Goal: Find specific fact: Find specific fact

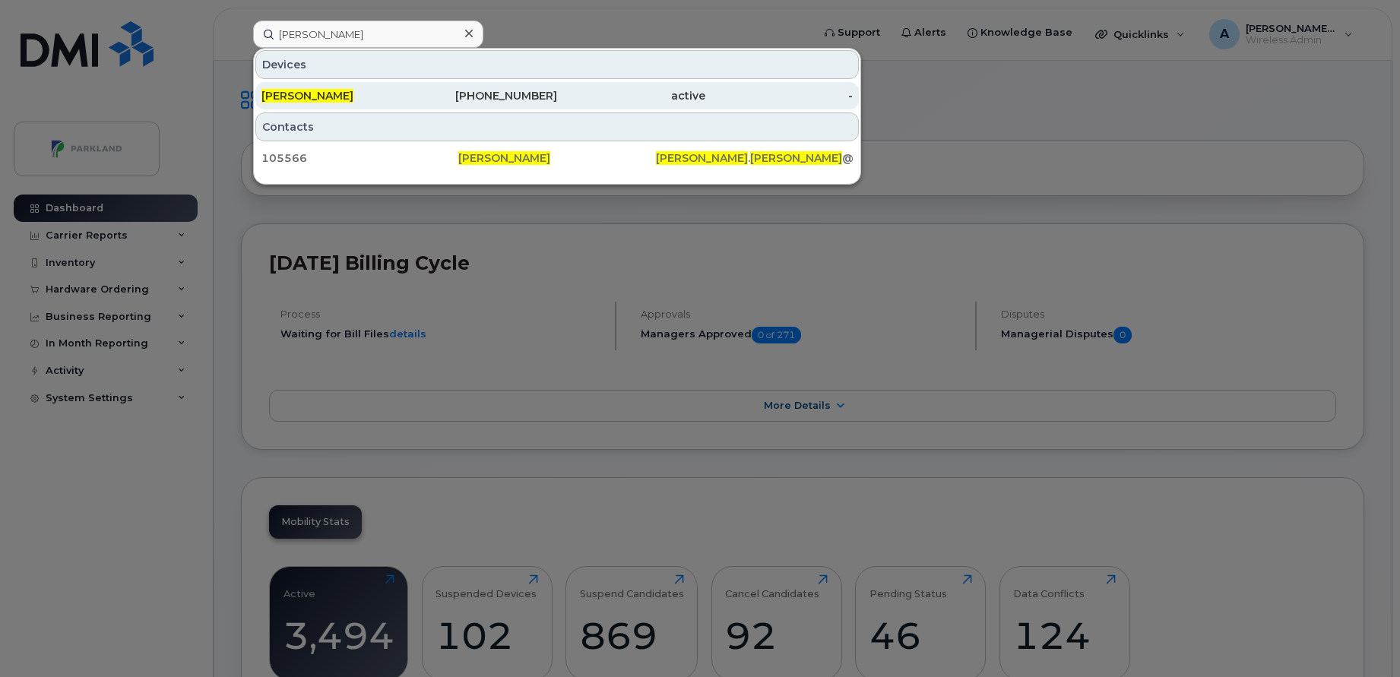
type input "[PERSON_NAME]"
click at [335, 92] on span "Rodger Wooldridge" at bounding box center [307, 96] width 92 height 14
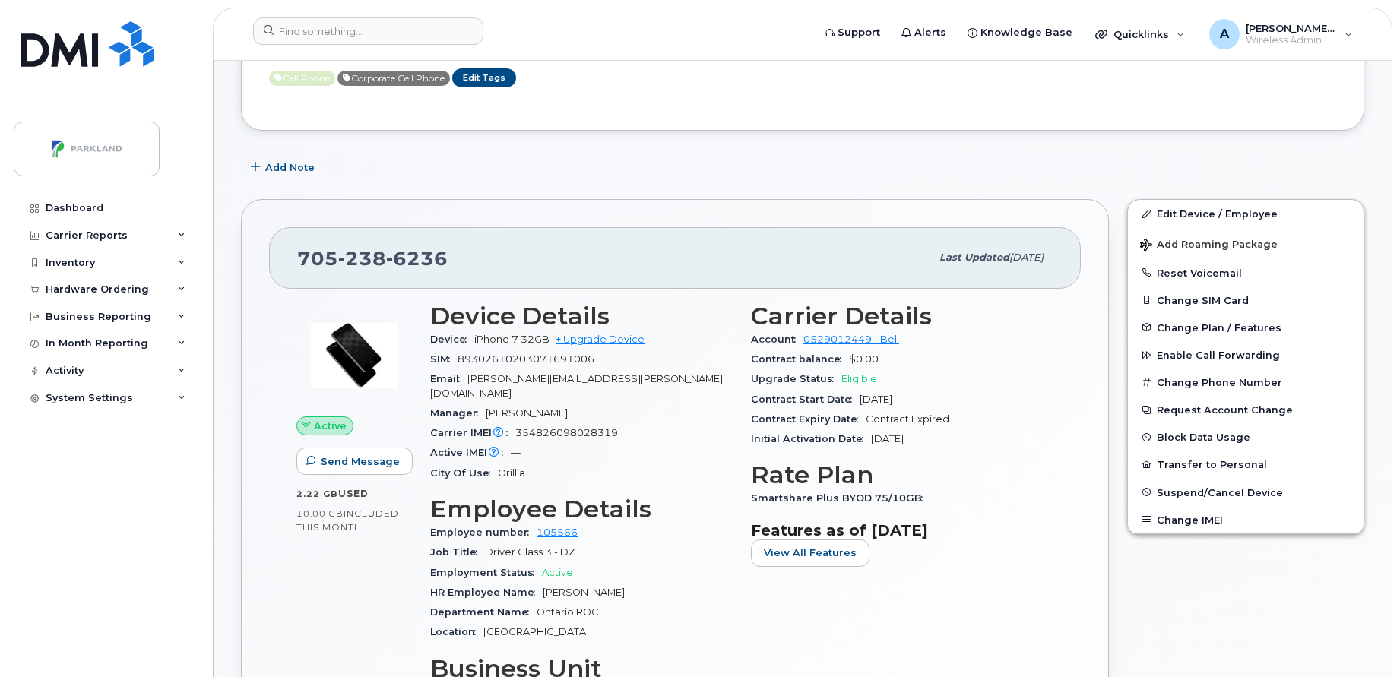
scroll to position [159, 0]
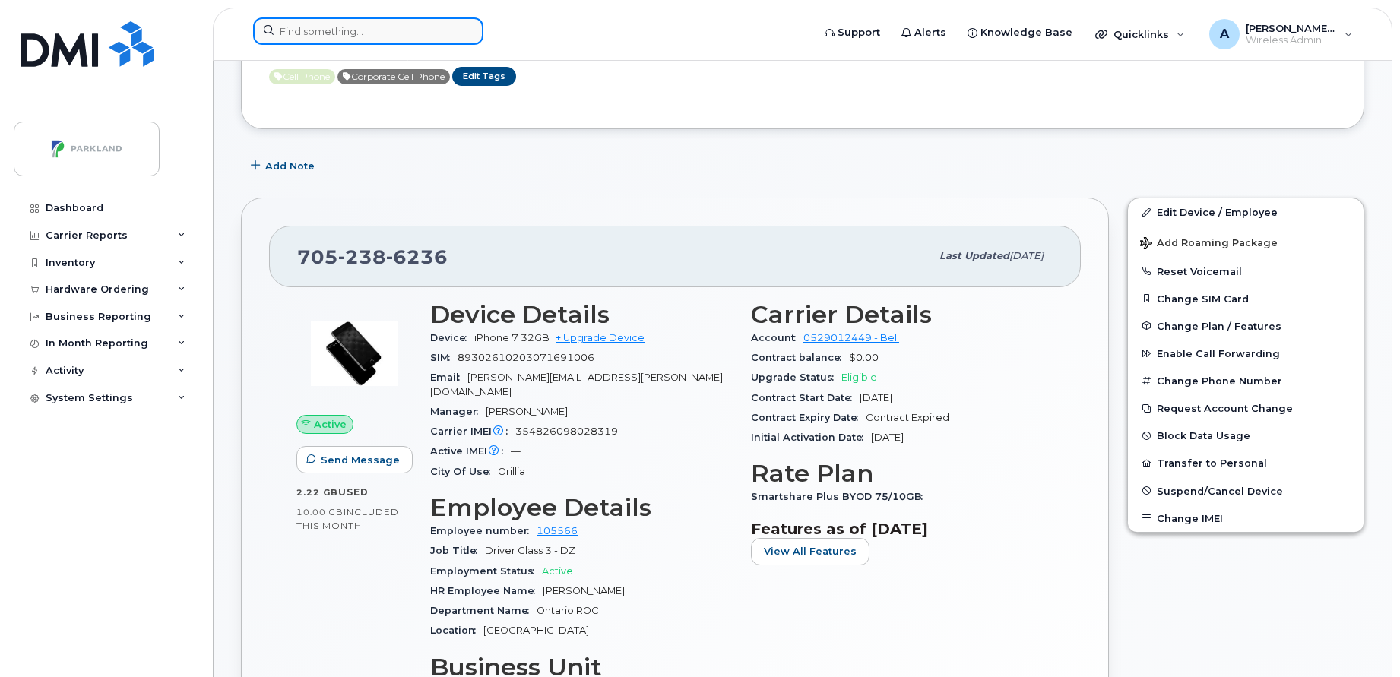
click at [386, 40] on input at bounding box center [368, 30] width 230 height 27
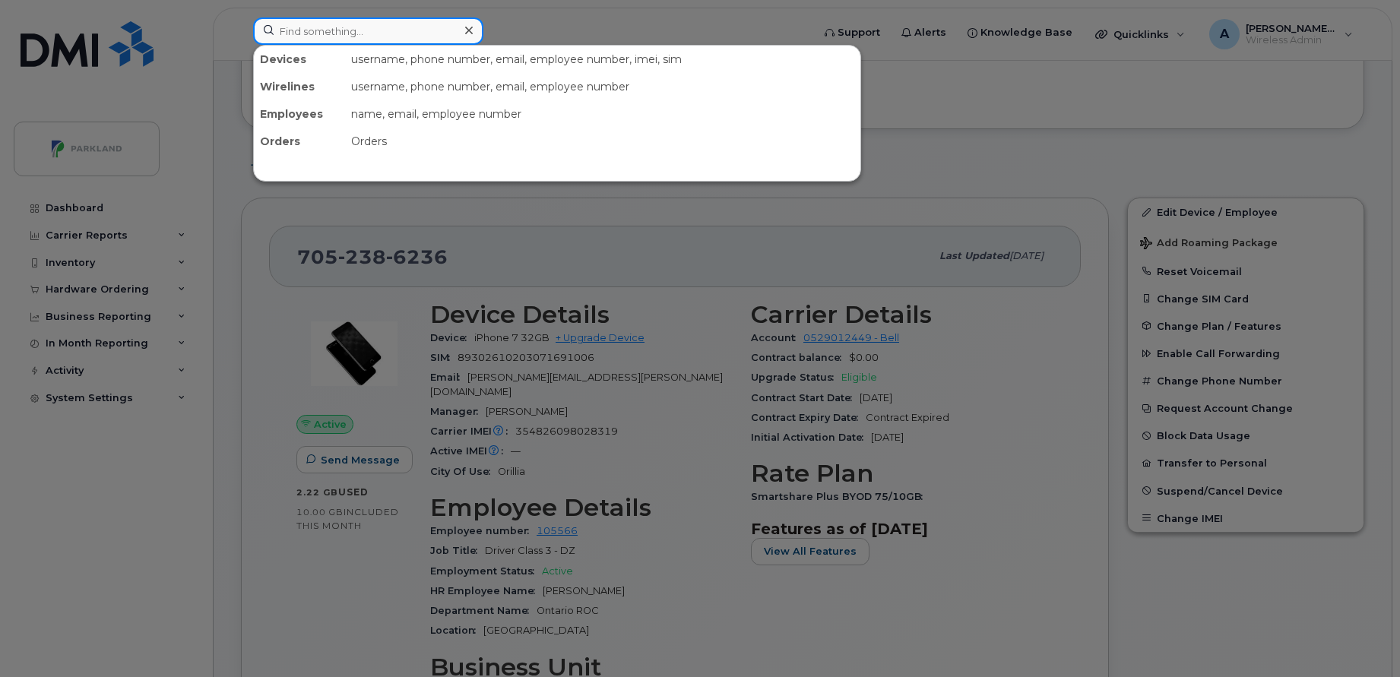
paste input "[PERSON_NAME]"
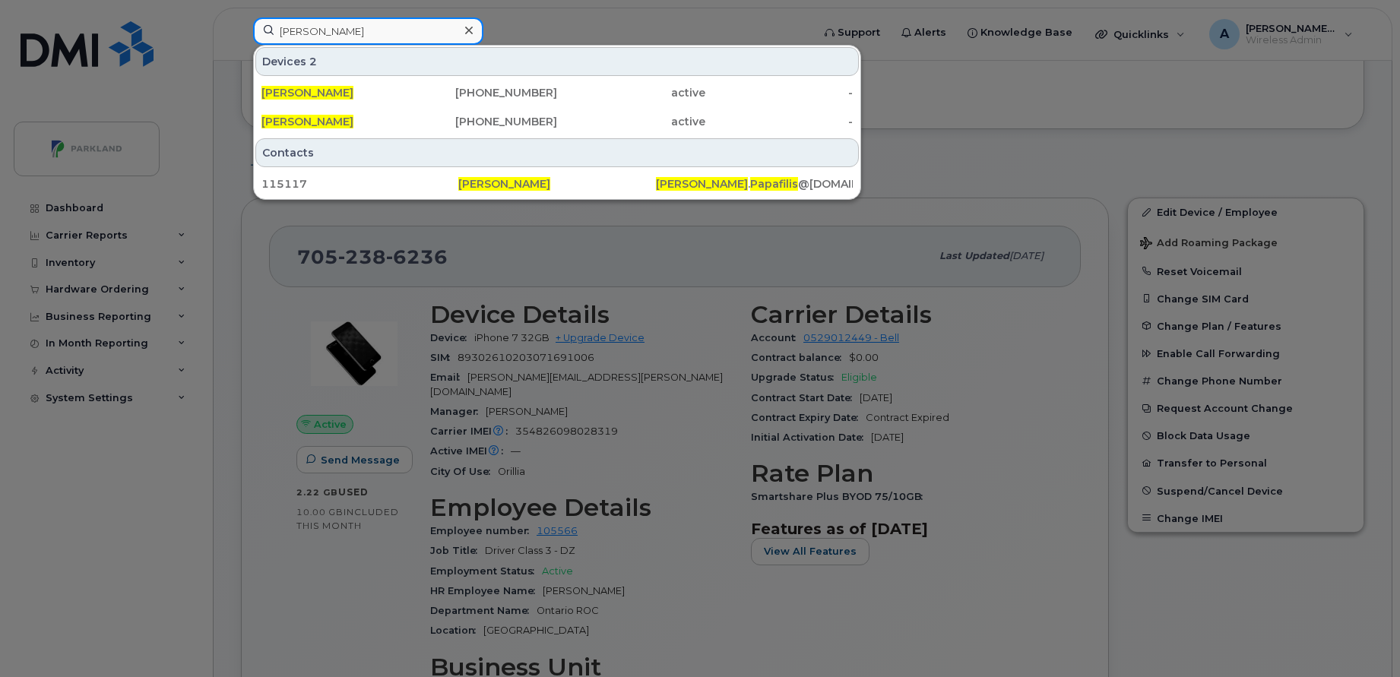
type input "[PERSON_NAME]"
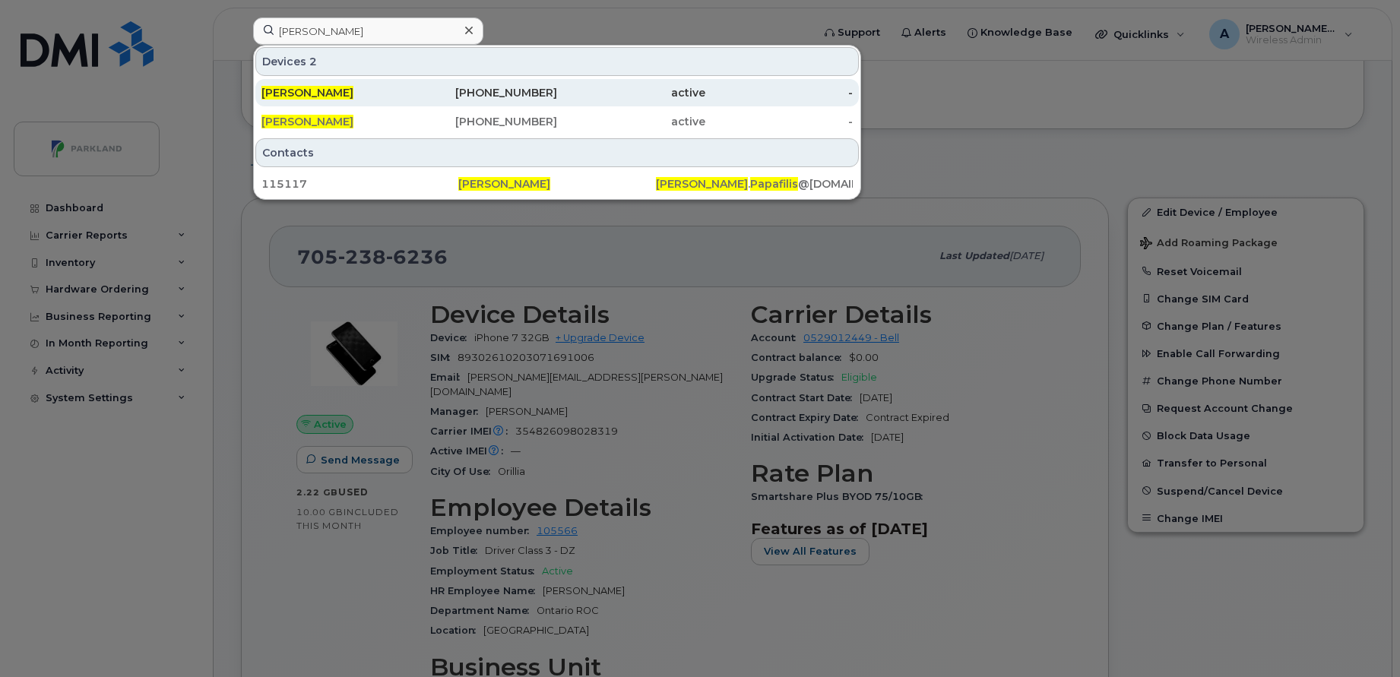
click at [406, 92] on div "[PERSON_NAME]" at bounding box center [335, 92] width 148 height 15
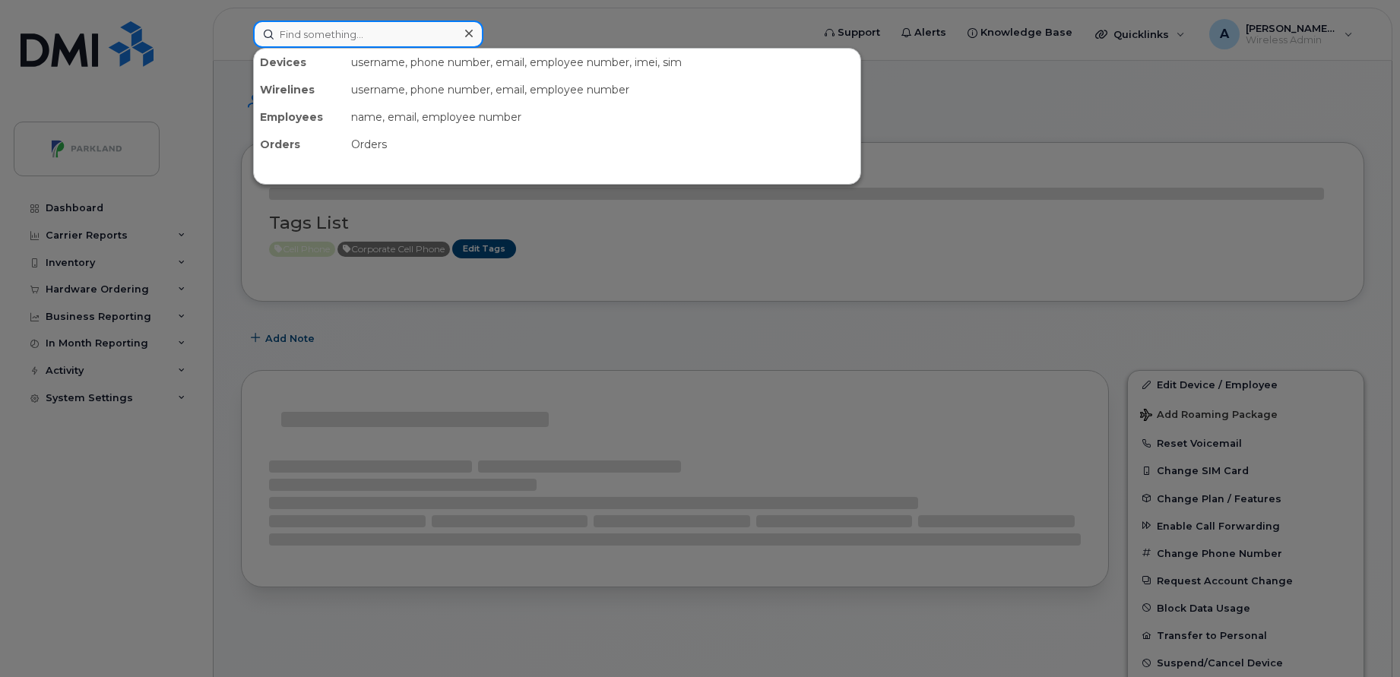
click at [385, 41] on input at bounding box center [368, 34] width 230 height 27
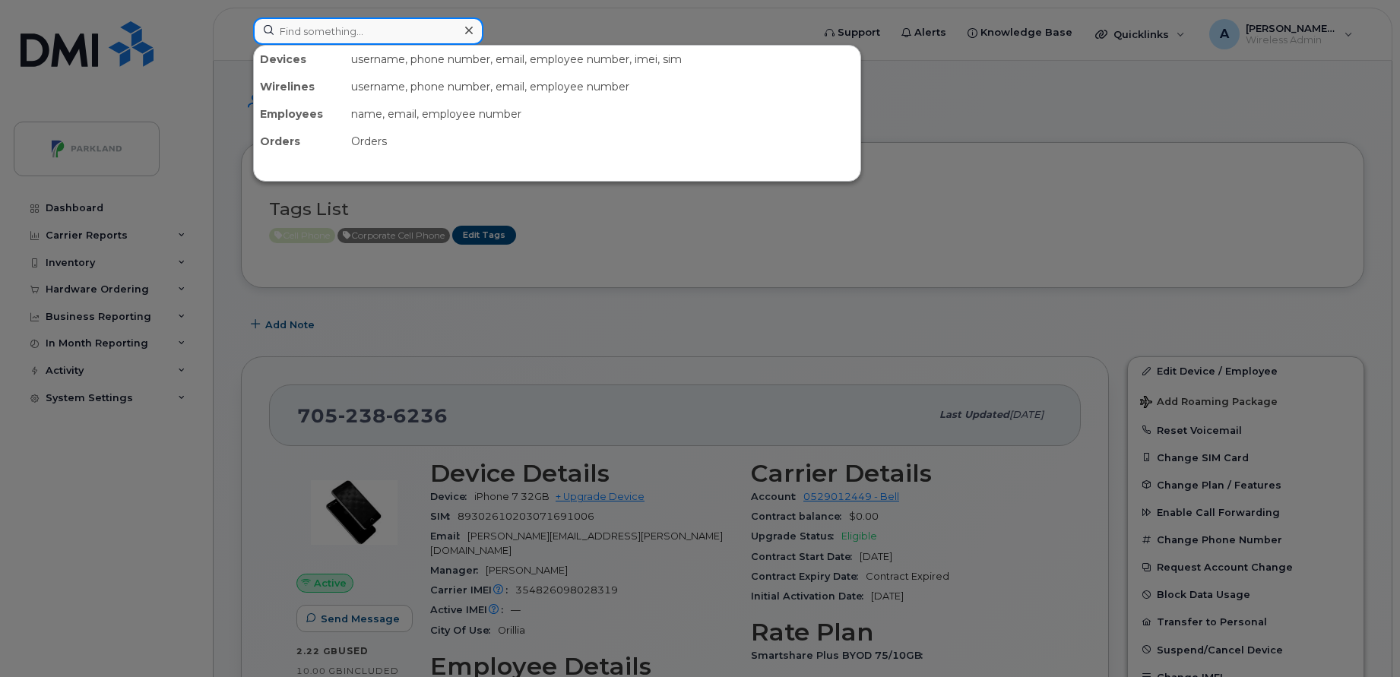
paste input "[PERSON_NAME]"
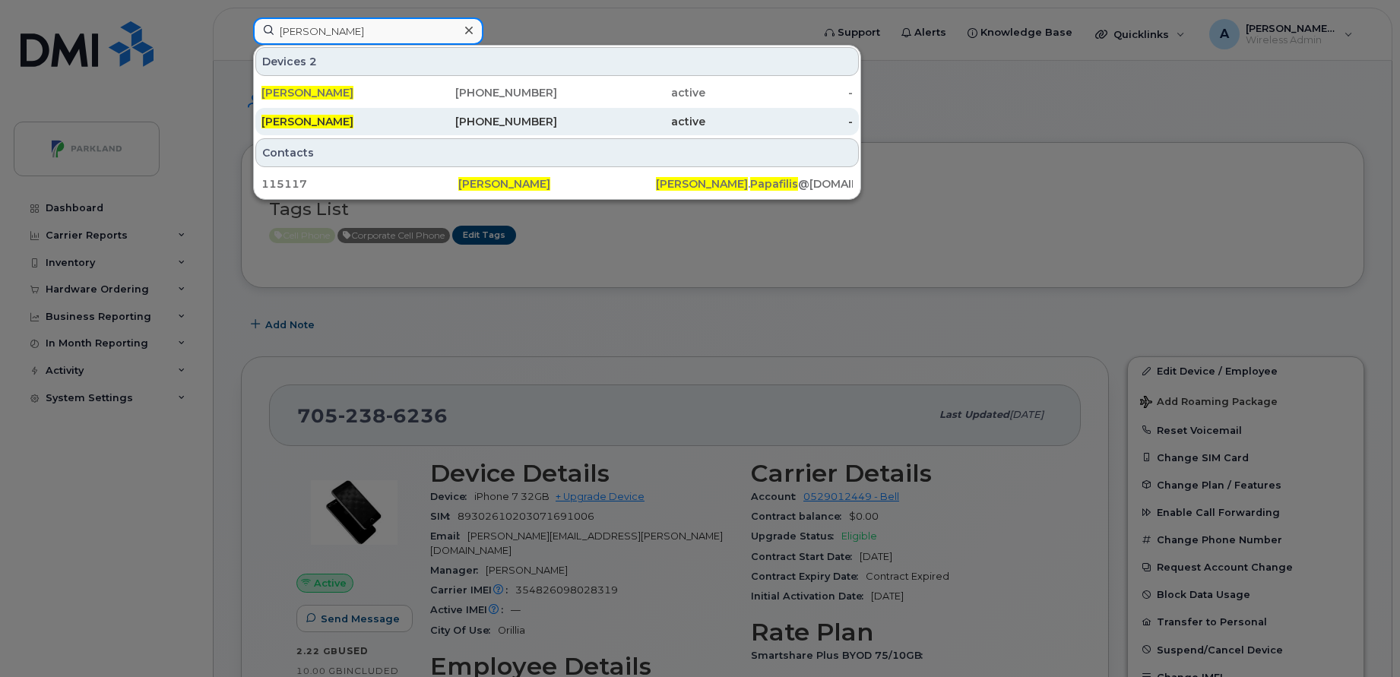
type input "[PERSON_NAME]"
click at [392, 112] on div "[PERSON_NAME]" at bounding box center [335, 121] width 148 height 27
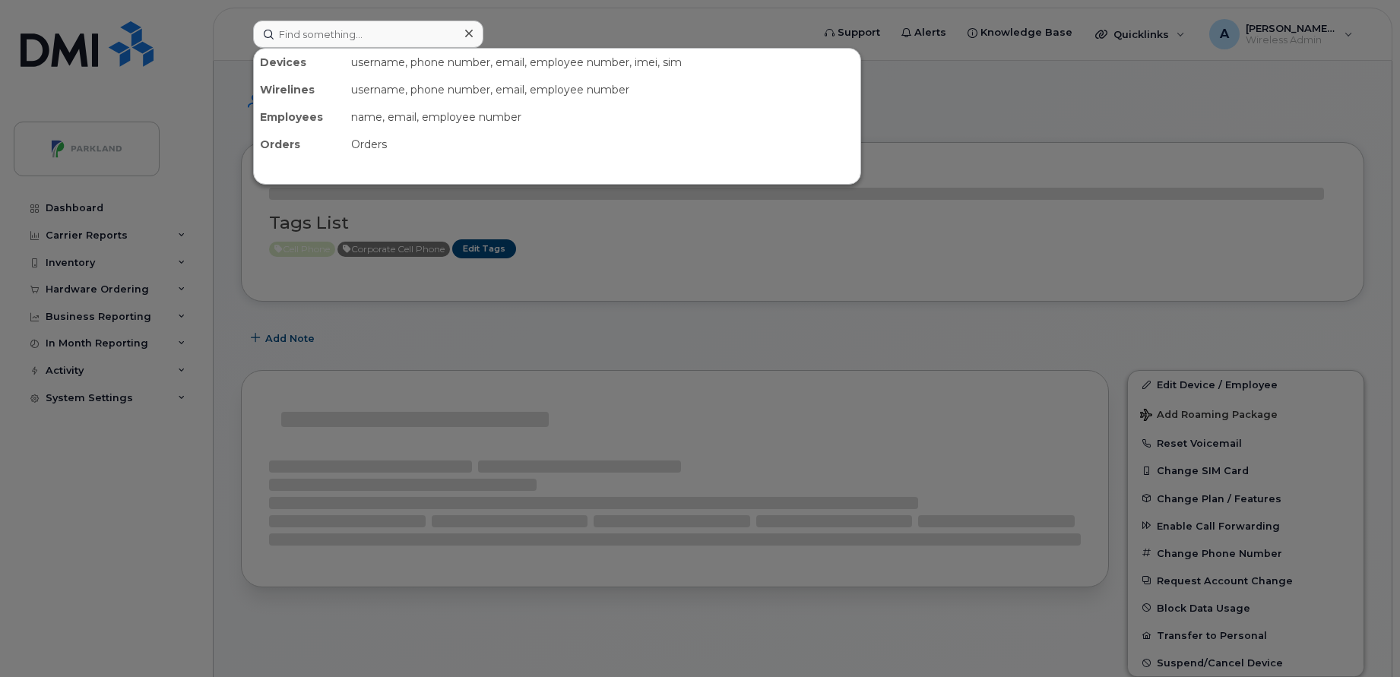
click at [419, 40] on input at bounding box center [368, 34] width 230 height 27
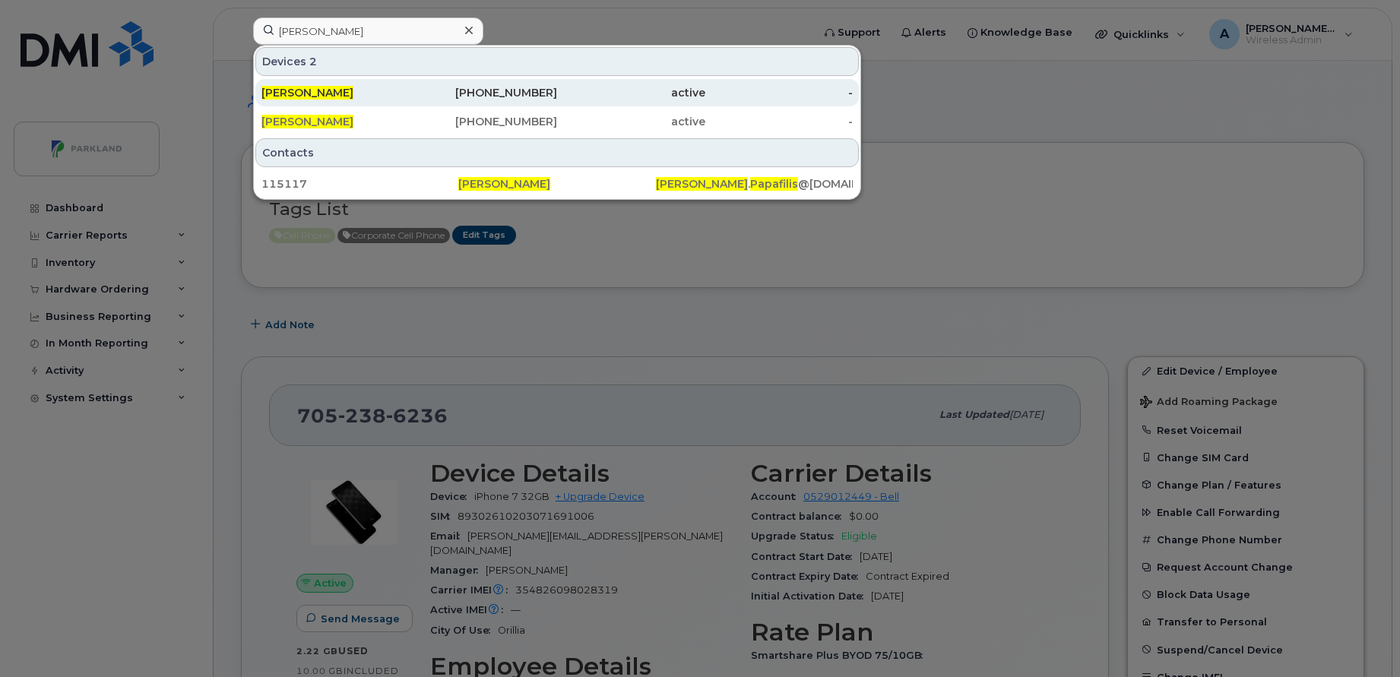
type input "[PERSON_NAME]"
click at [359, 90] on div "[PERSON_NAME]" at bounding box center [335, 92] width 148 height 15
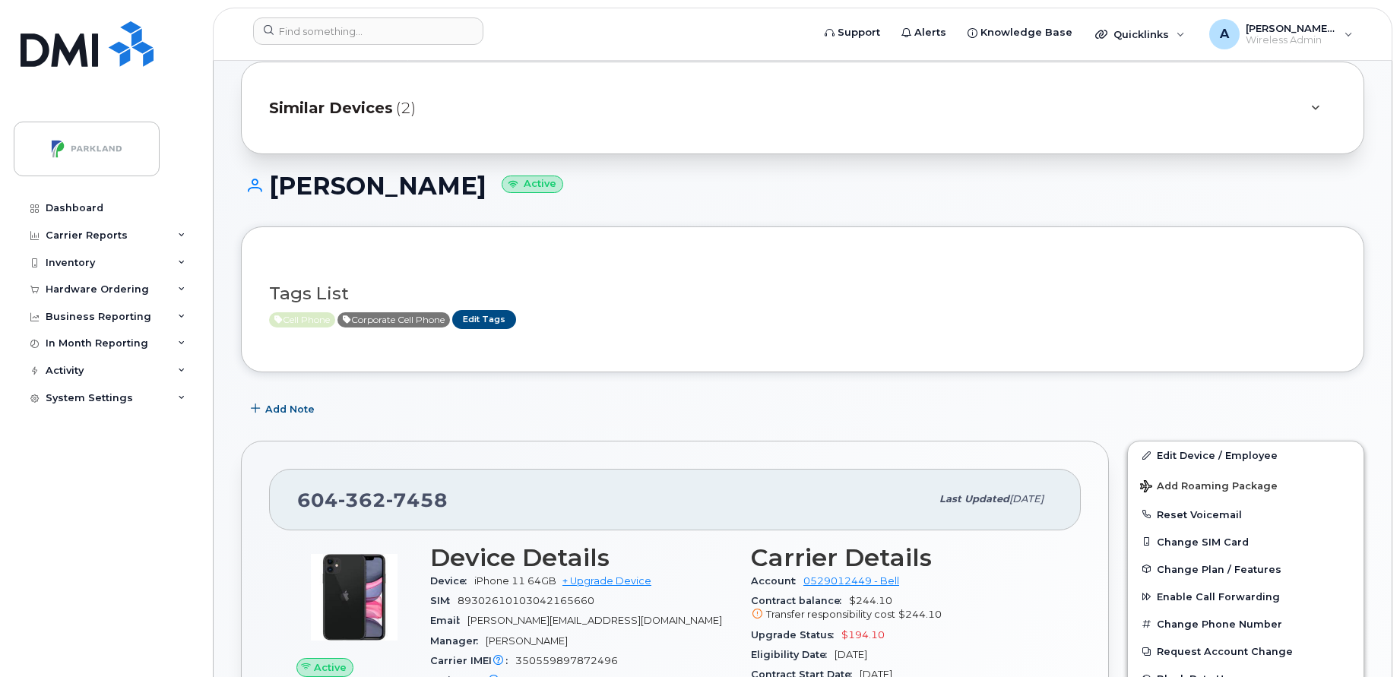
scroll to position [47, 0]
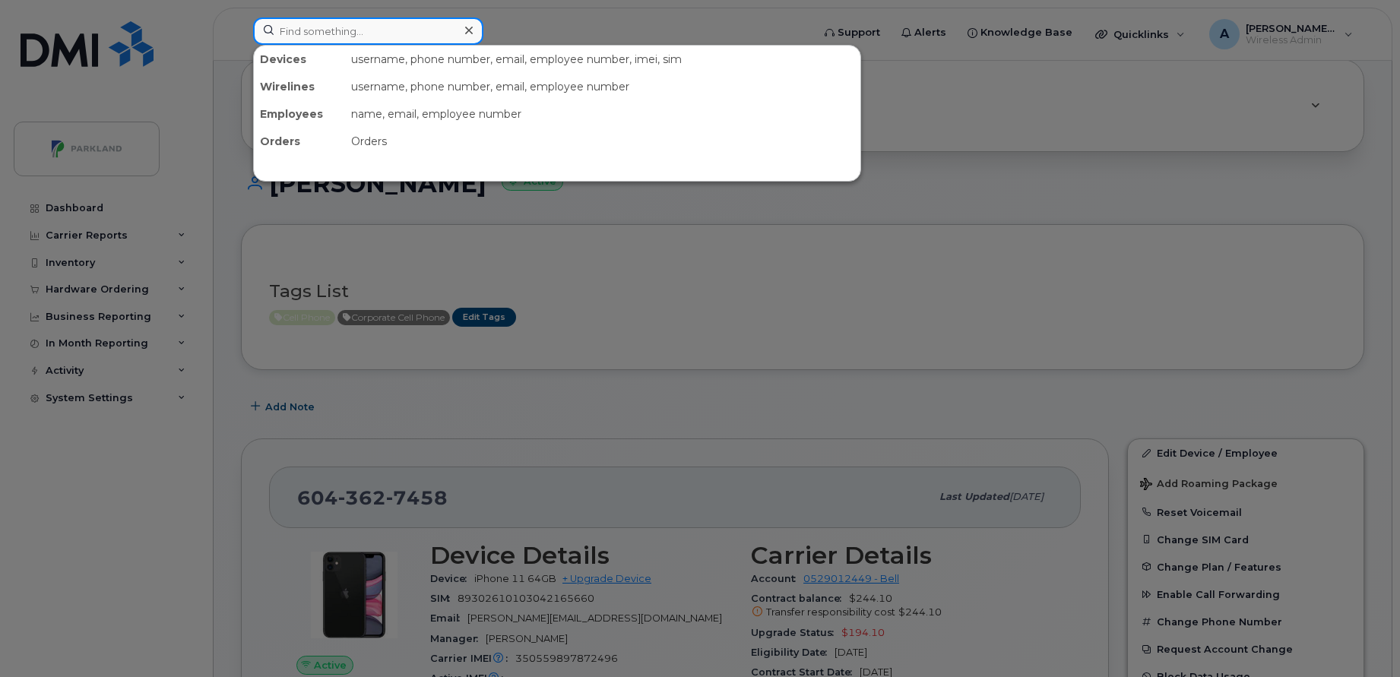
click at [400, 27] on input at bounding box center [368, 30] width 230 height 27
click at [726, 294] on div at bounding box center [700, 338] width 1400 height 677
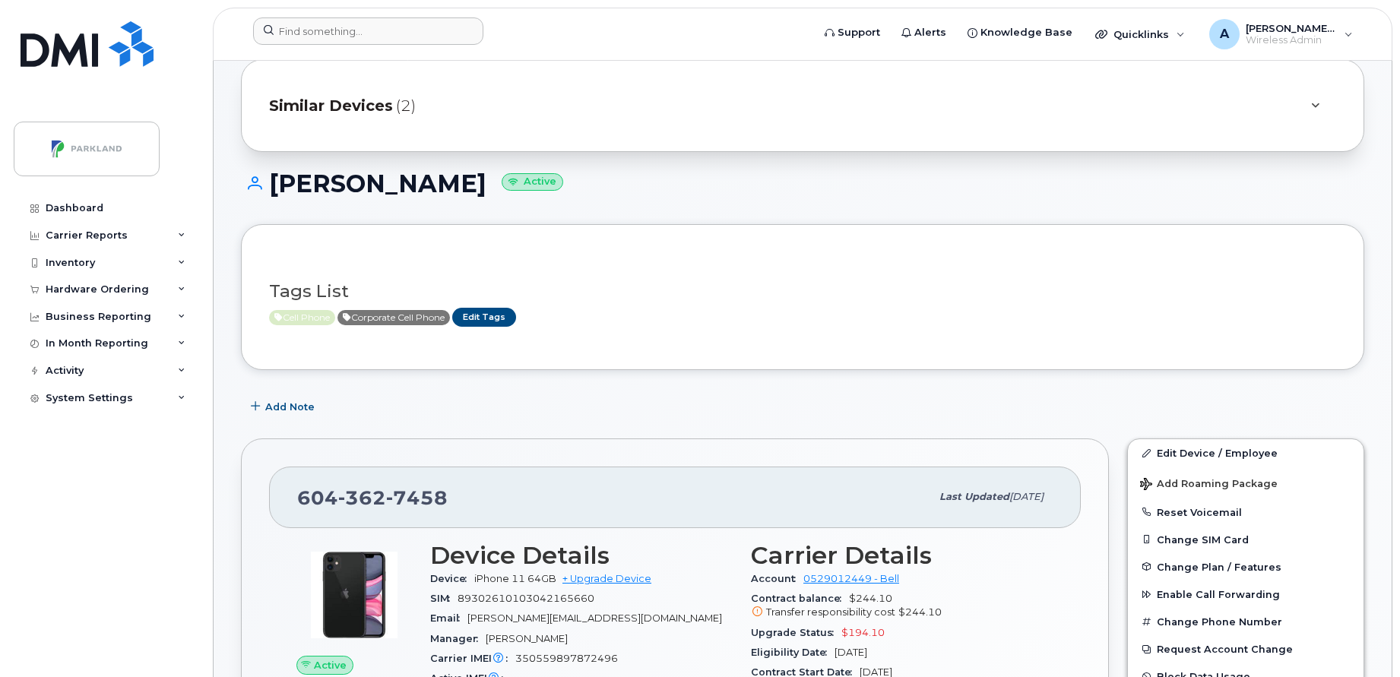
click at [373, 114] on span "Similar Devices" at bounding box center [331, 106] width 124 height 22
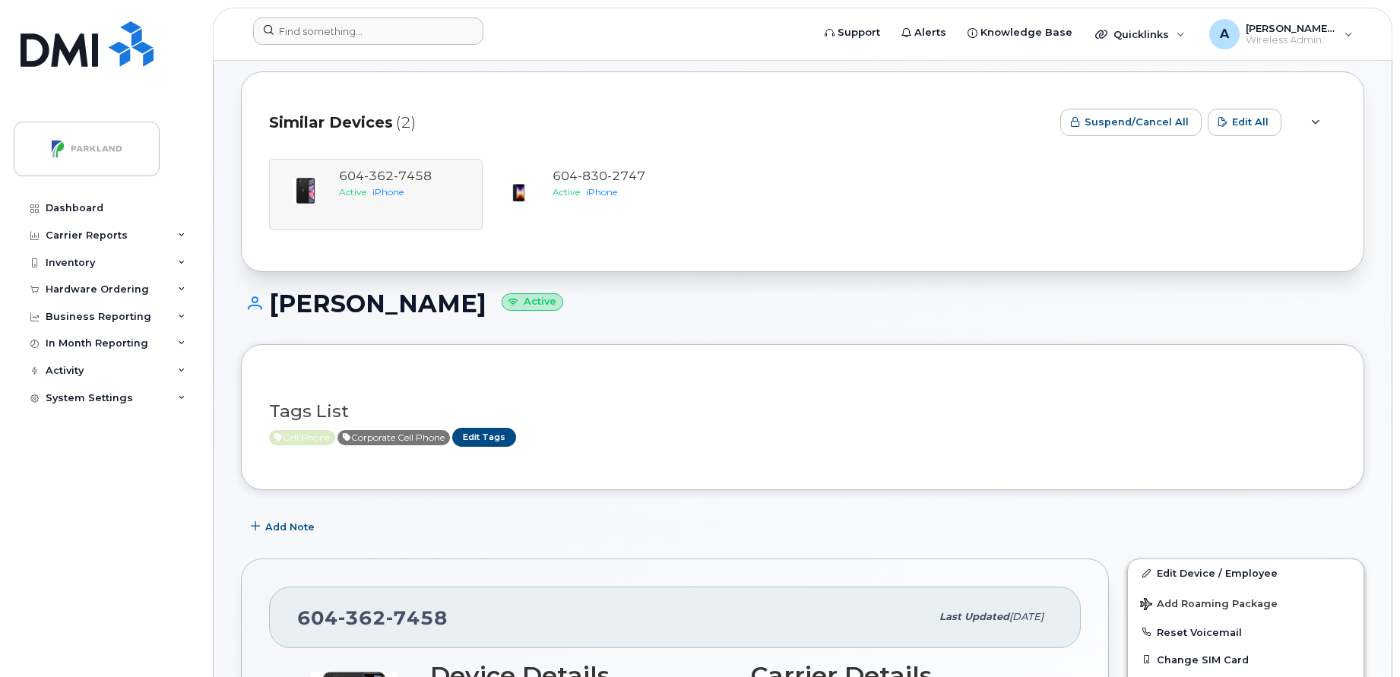
scroll to position [0, 0]
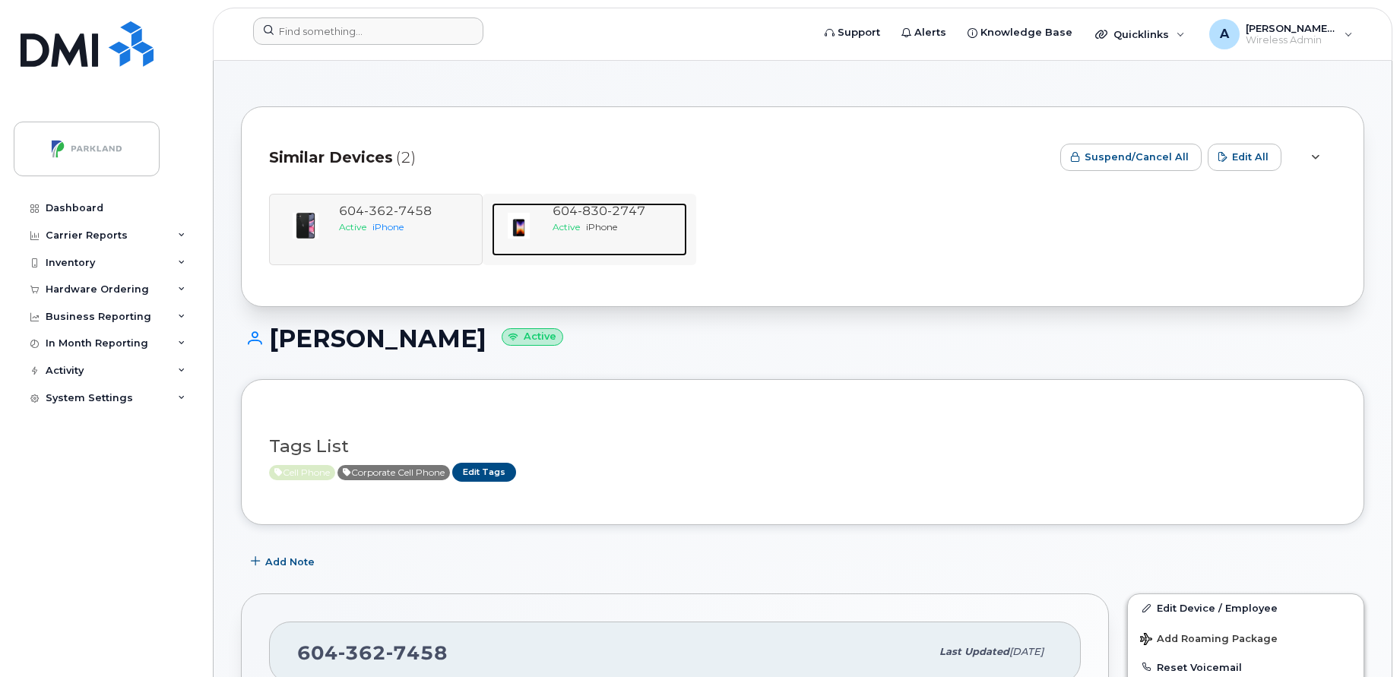
click at [580, 214] on span "830" at bounding box center [593, 211] width 30 height 14
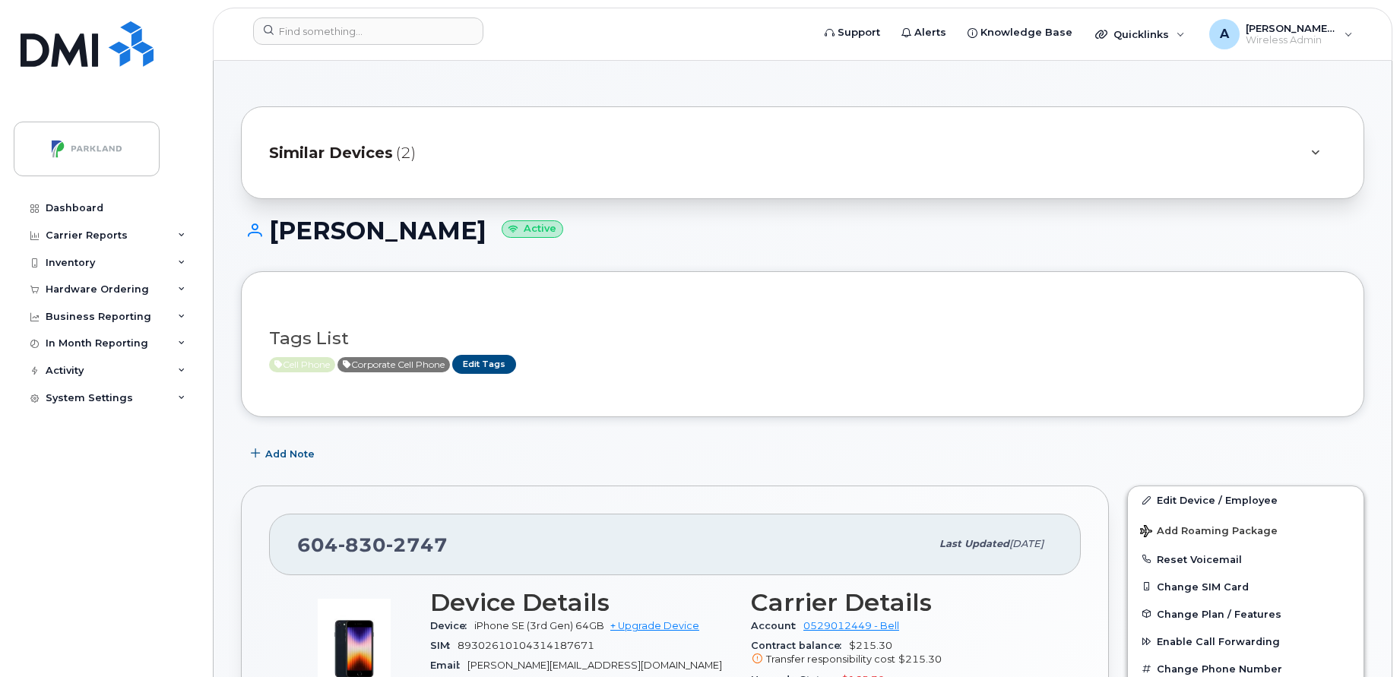
click at [366, 165] on div "Similar Devices (2)" at bounding box center [781, 153] width 1025 height 36
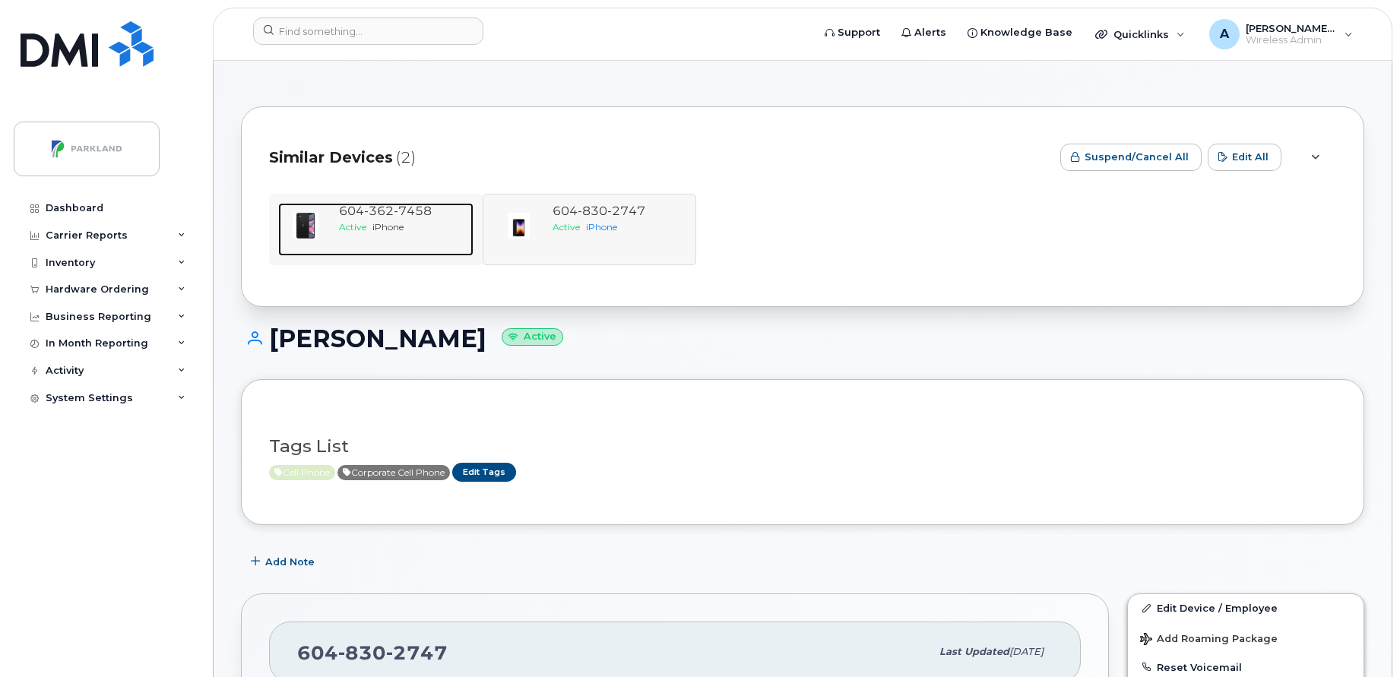
click at [368, 242] on div "604 362 7458 Active iPhone" at bounding box center [403, 229] width 141 height 53
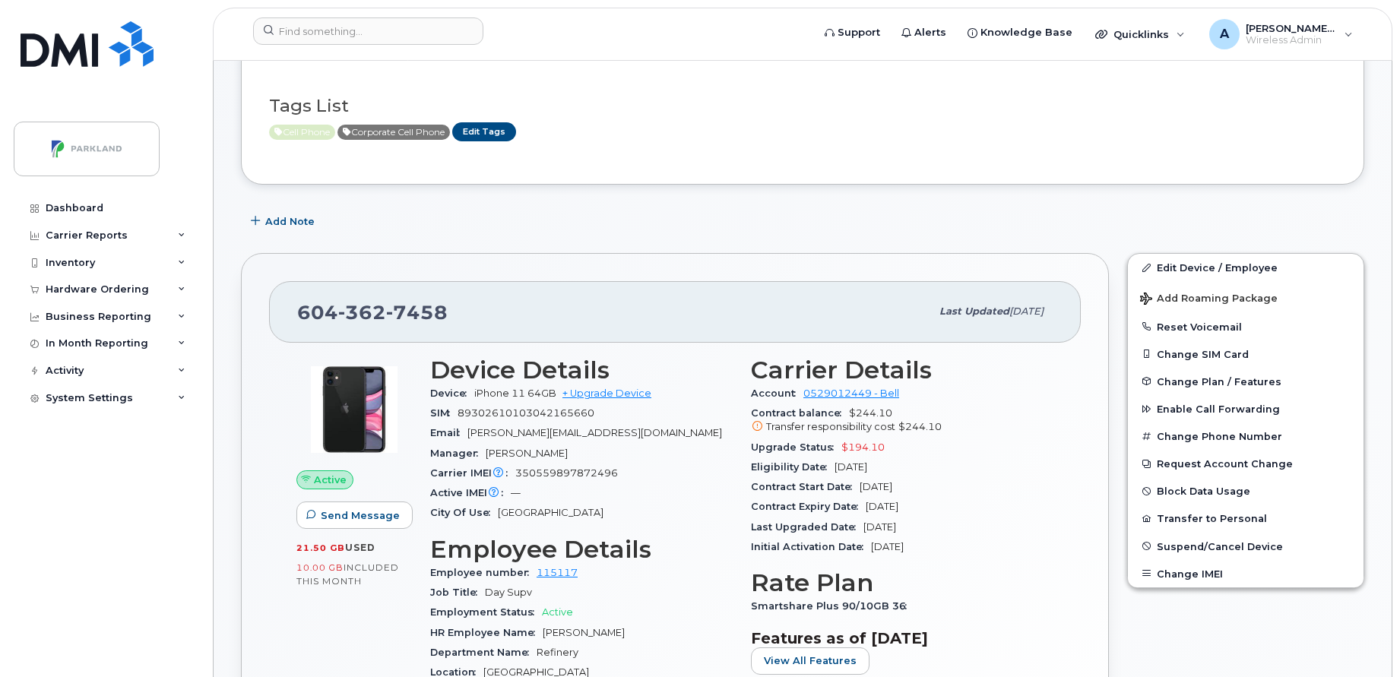
scroll to position [236, 0]
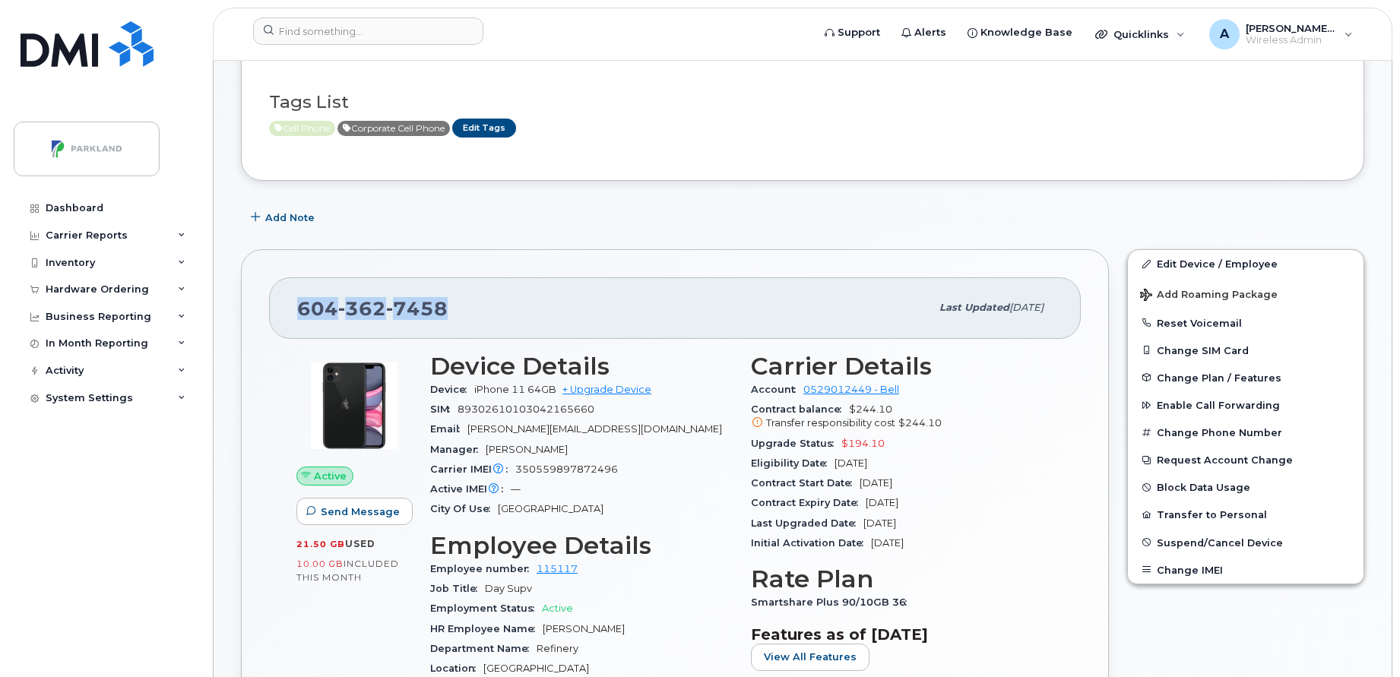
drag, startPoint x: 302, startPoint y: 314, endPoint x: 473, endPoint y: 305, distance: 171.3
click at [473, 305] on div "604 362 7458" at bounding box center [613, 308] width 633 height 32
copy span "604 362 7458"
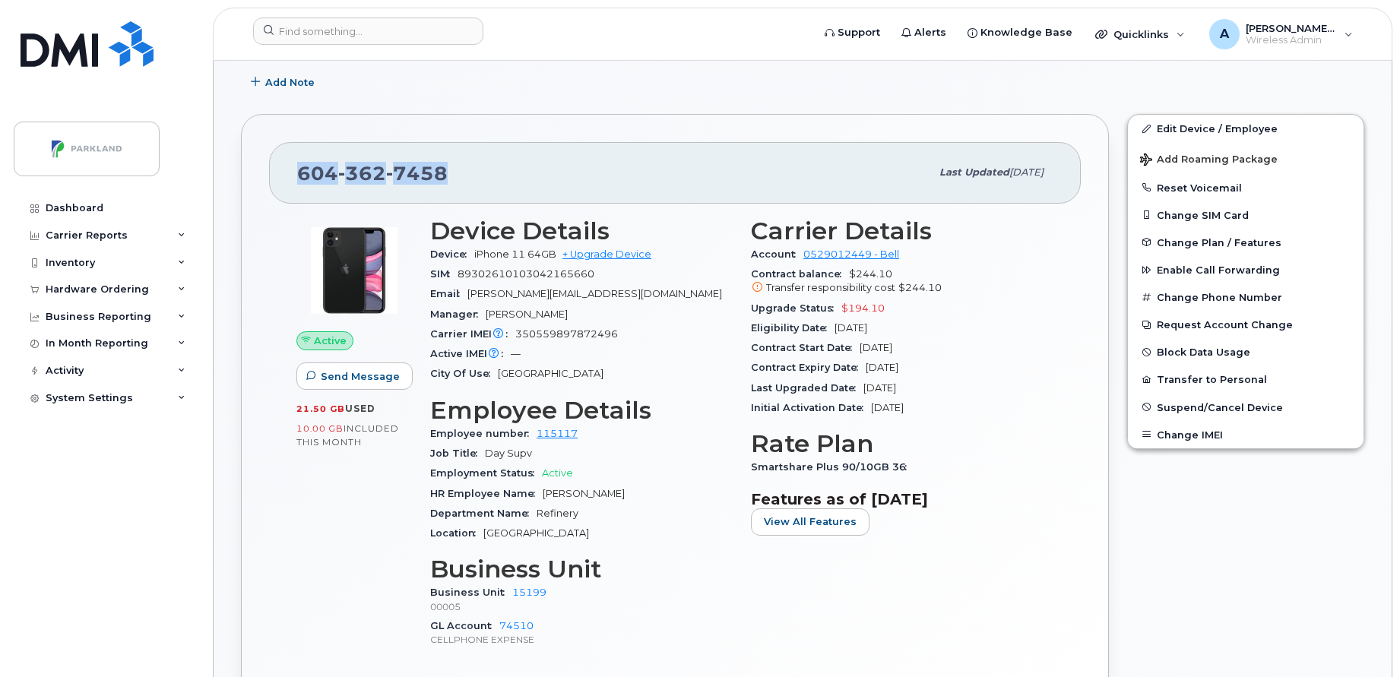
scroll to position [378, 0]
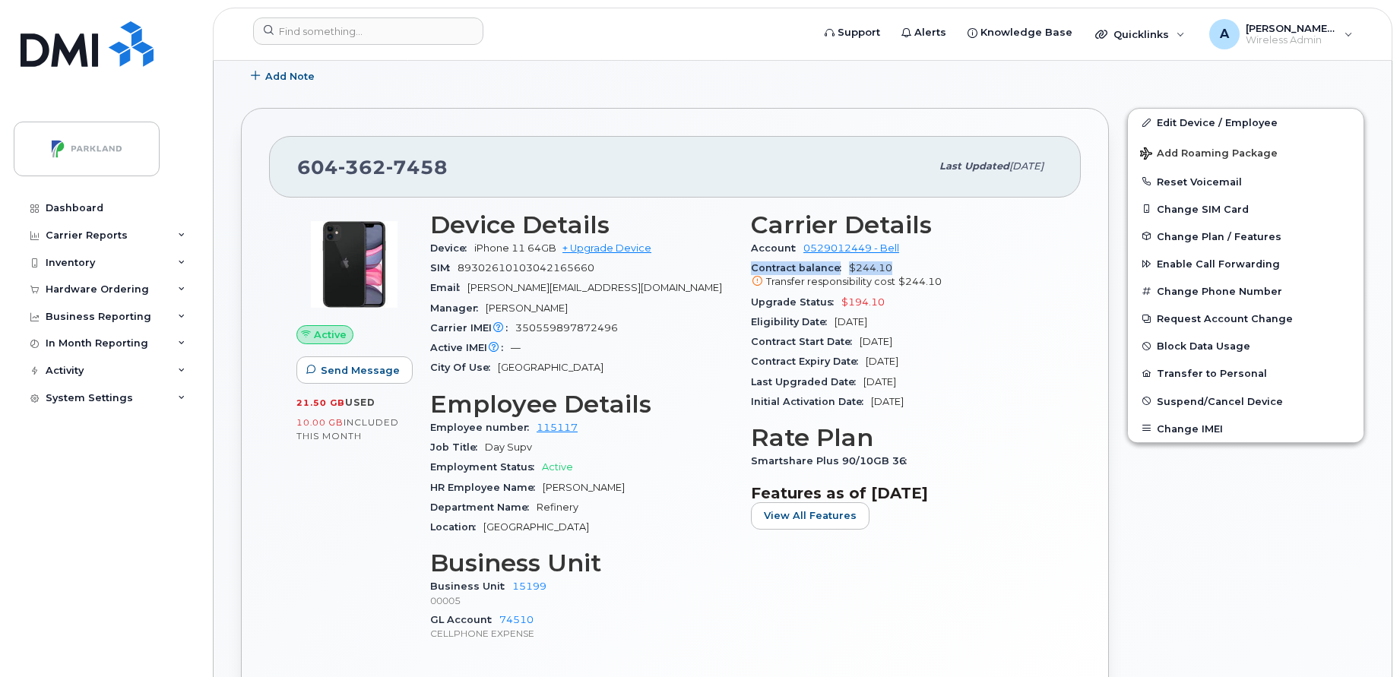
drag, startPoint x: 752, startPoint y: 271, endPoint x: 898, endPoint y: 271, distance: 145.2
click at [898, 271] on div "Contract balance $244.10 Transfer responsibility cost $244.10" at bounding box center [902, 275] width 302 height 34
copy div "Contract balance $244.10"
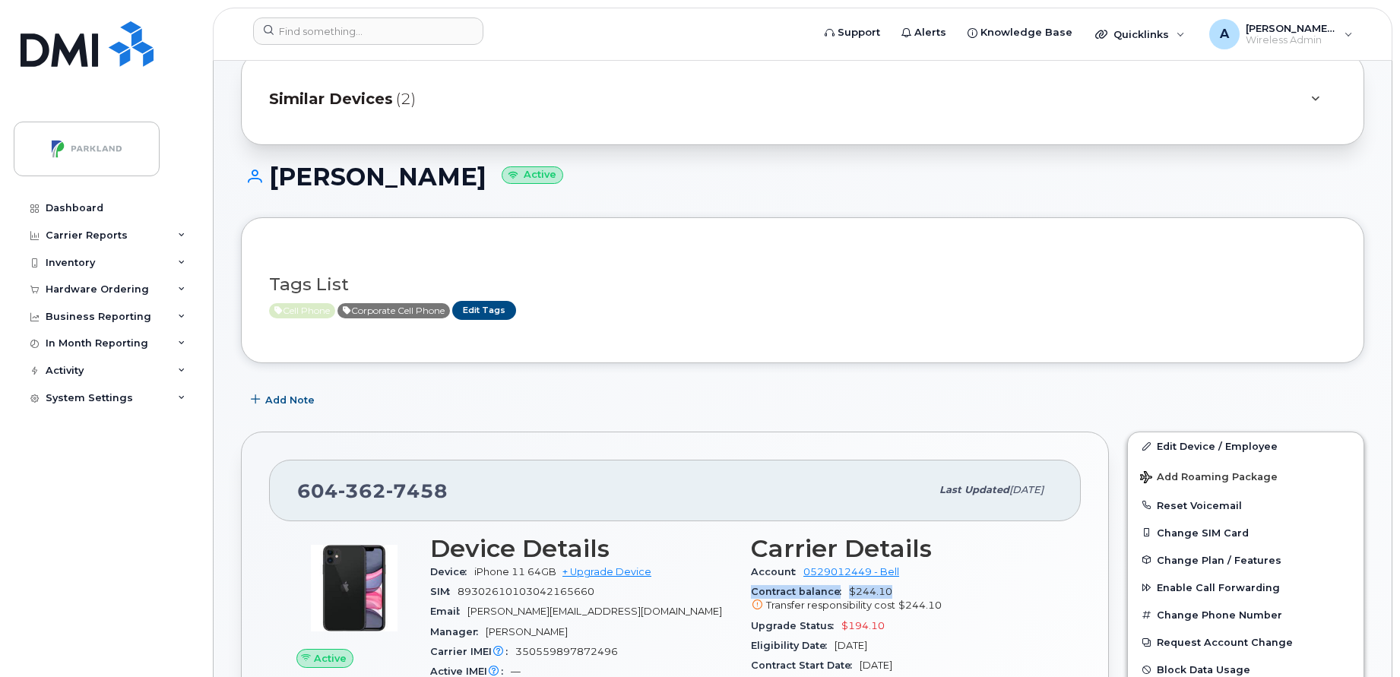
scroll to position [53, 0]
click at [376, 104] on span "Similar Devices" at bounding box center [331, 100] width 124 height 22
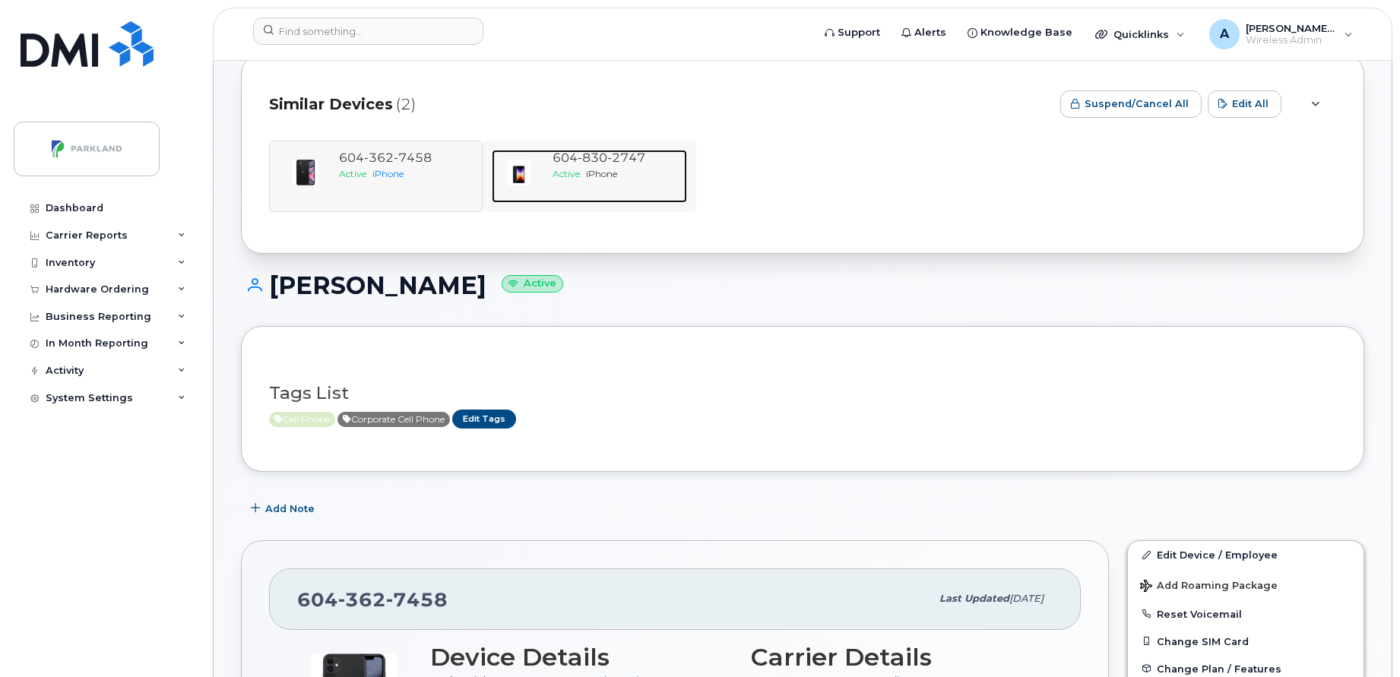
click at [588, 159] on span "830" at bounding box center [593, 157] width 30 height 14
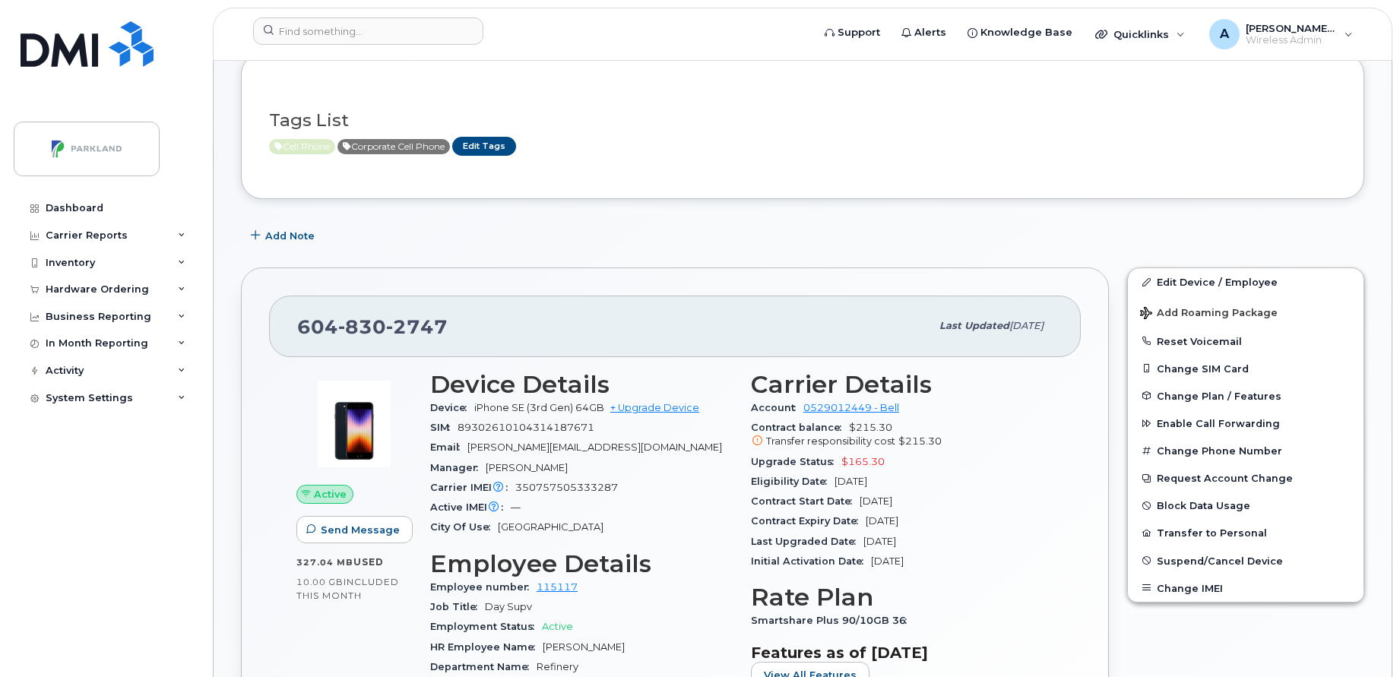
scroll to position [219, 0]
drag, startPoint x: 302, startPoint y: 327, endPoint x: 474, endPoint y: 307, distance: 173.7
click at [474, 307] on div "[PHONE_NUMBER] Last updated [DATE]" at bounding box center [675, 325] width 812 height 61
copy span "[PHONE_NUMBER]"
drag, startPoint x: 749, startPoint y: 425, endPoint x: 901, endPoint y: 429, distance: 152.1
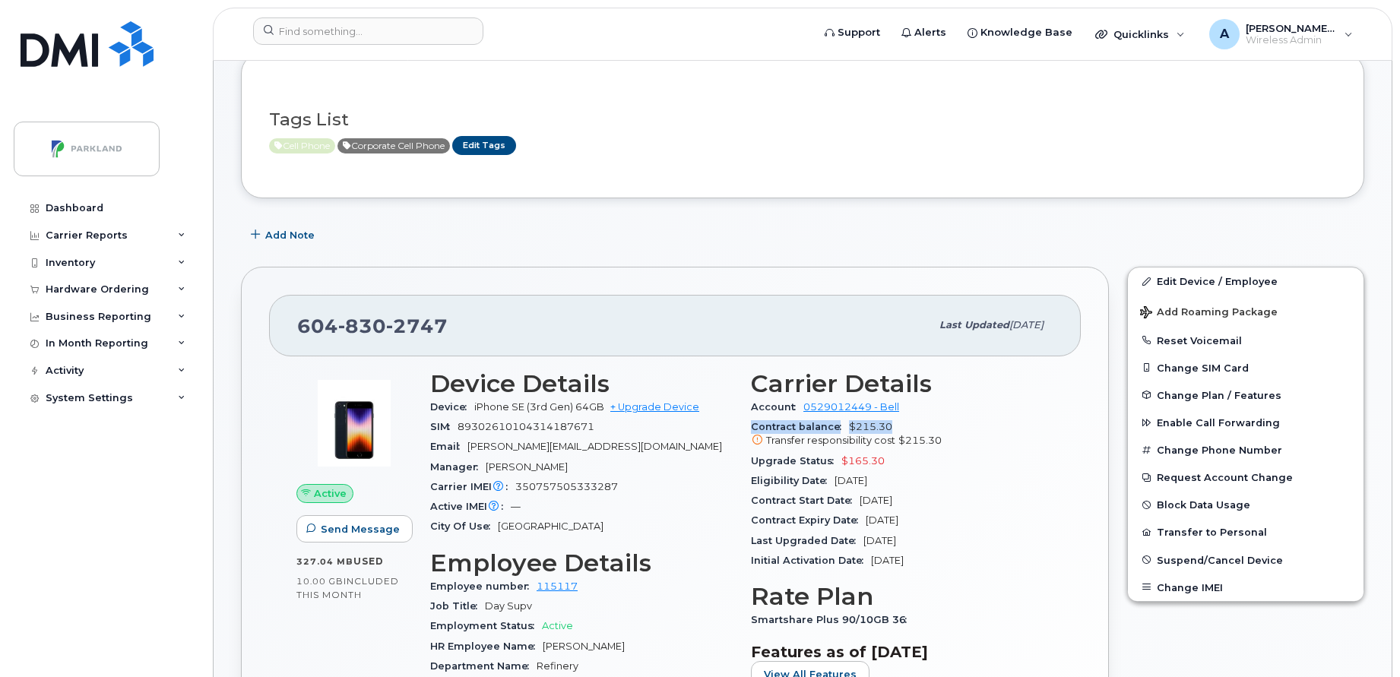
click at [901, 429] on div "Carrier Details Account 0529012449 - Bell Contract balance $215.30 Transfer res…" at bounding box center [902, 592] width 321 height 463
copy div "Contract balance $215.30"
drag, startPoint x: 752, startPoint y: 461, endPoint x: 895, endPoint y: 460, distance: 142.9
click at [895, 460] on div "Upgrade Status $165.30" at bounding box center [902, 461] width 302 height 20
copy div "Upgrade Status $165.30"
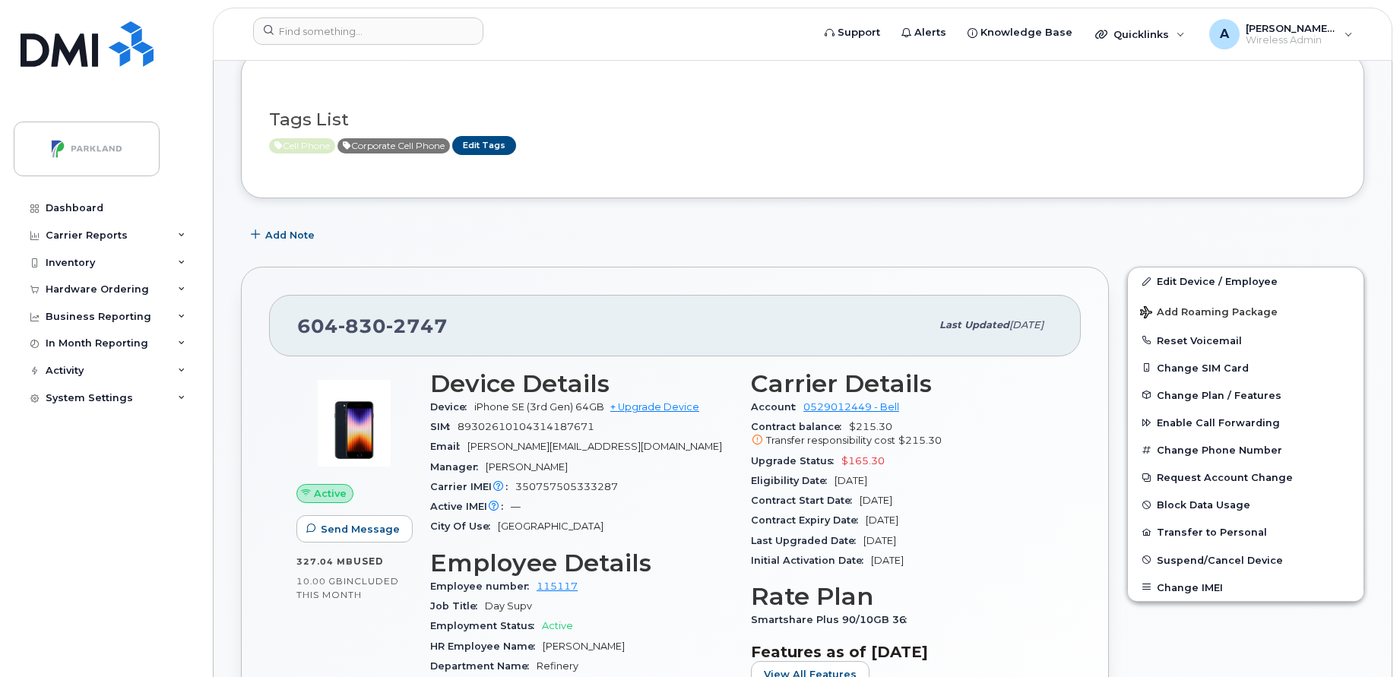
click at [988, 483] on div "Eligibility Date Dec 27, 2025" at bounding box center [902, 481] width 302 height 20
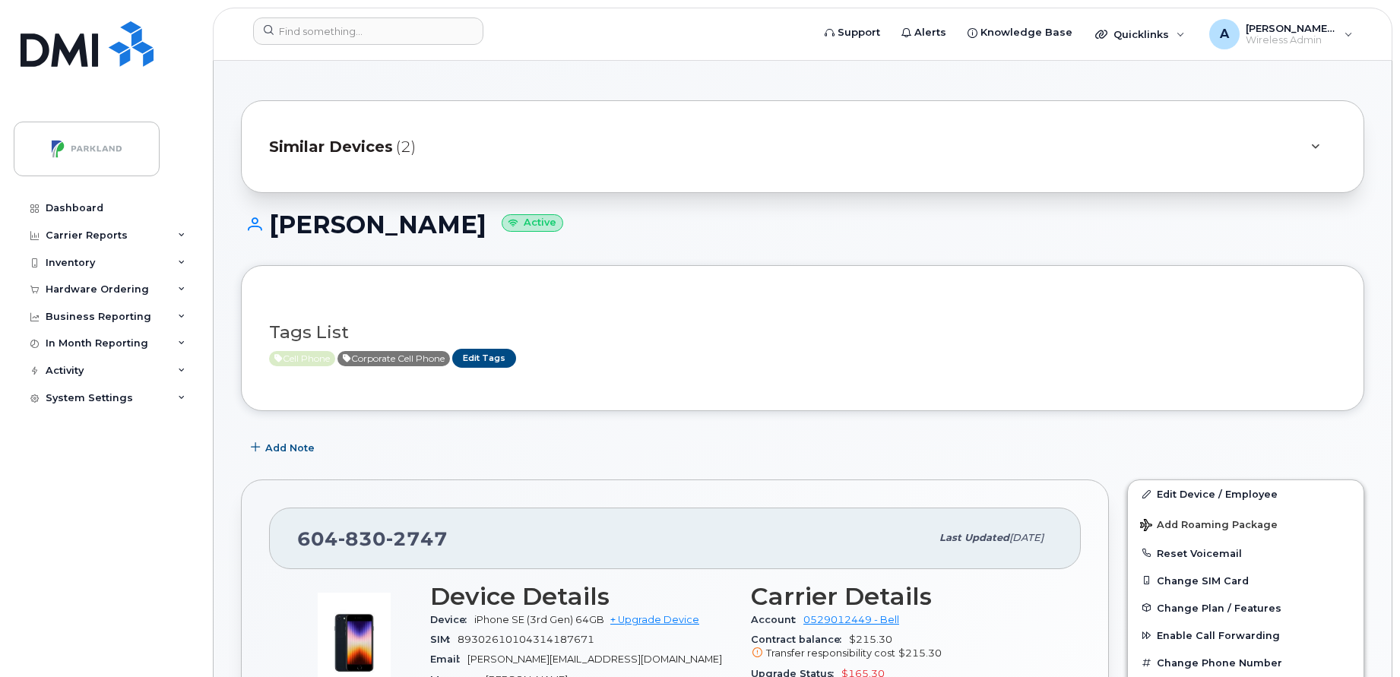
scroll to position [0, 0]
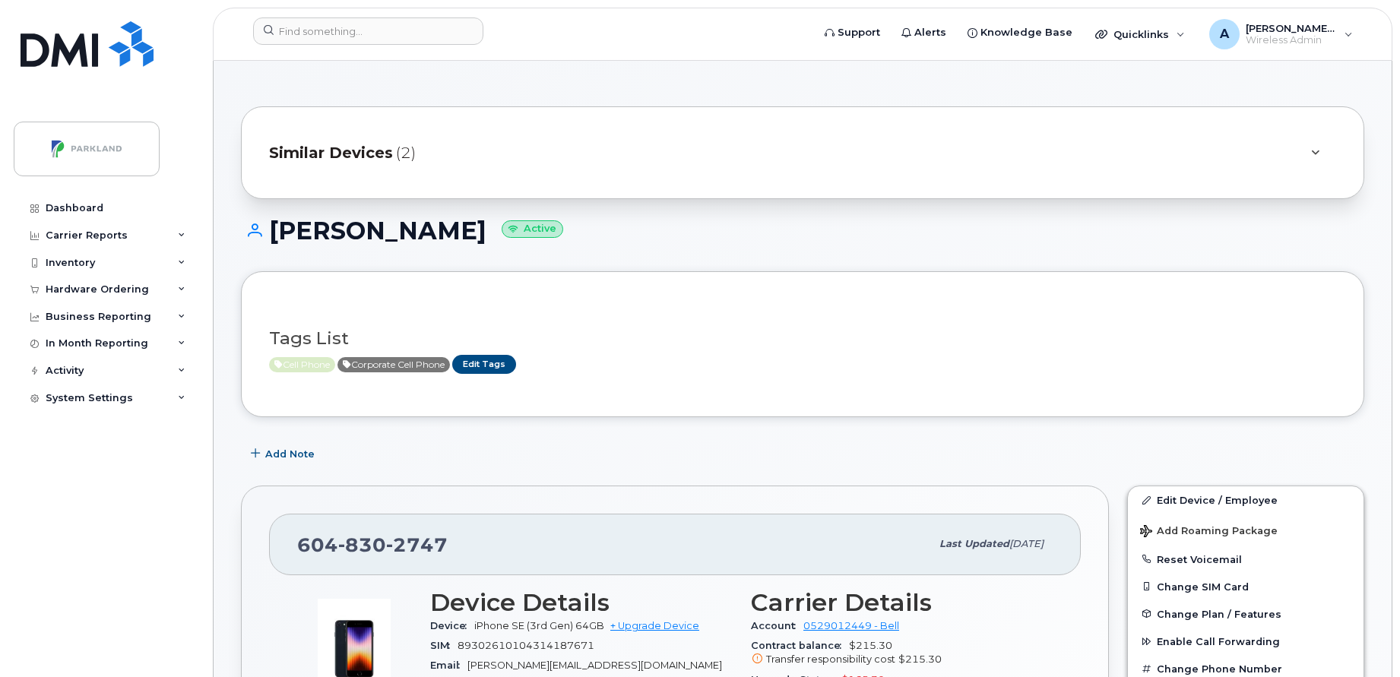
click at [400, 157] on span "(2)" at bounding box center [406, 153] width 20 height 22
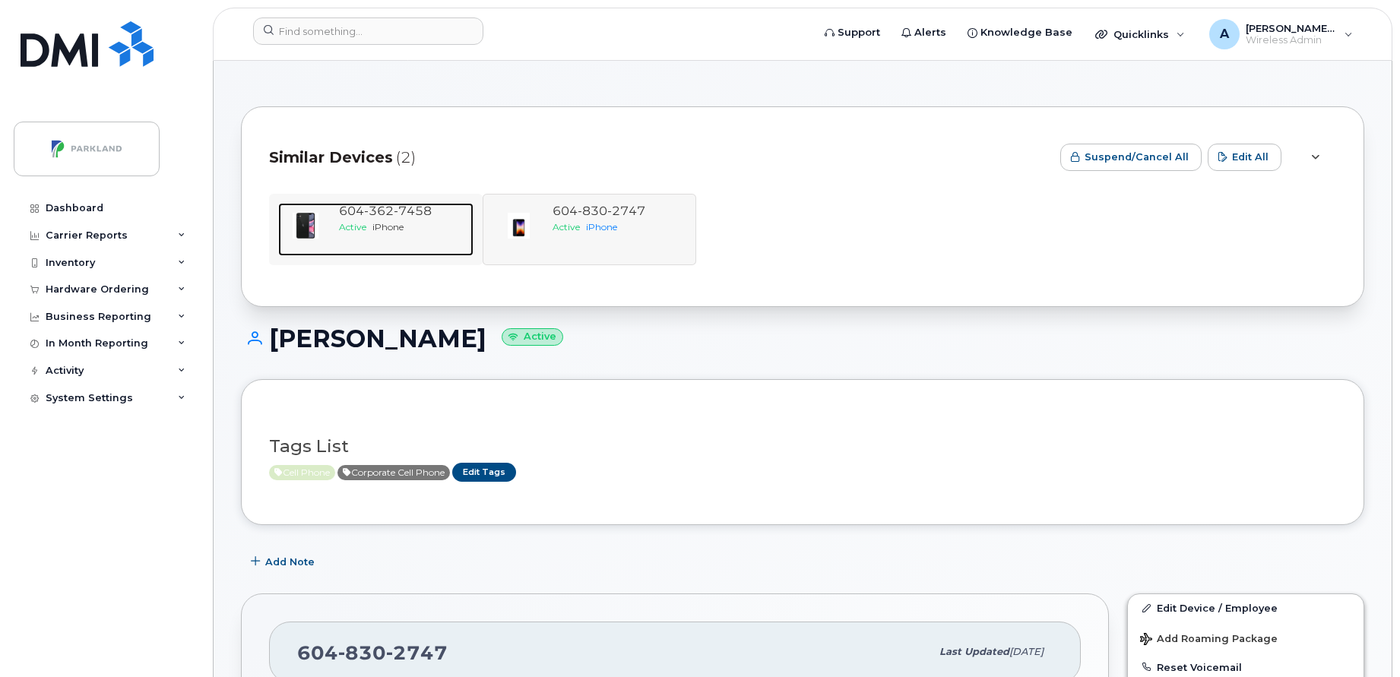
click at [401, 211] on span "7458" at bounding box center [413, 211] width 38 height 14
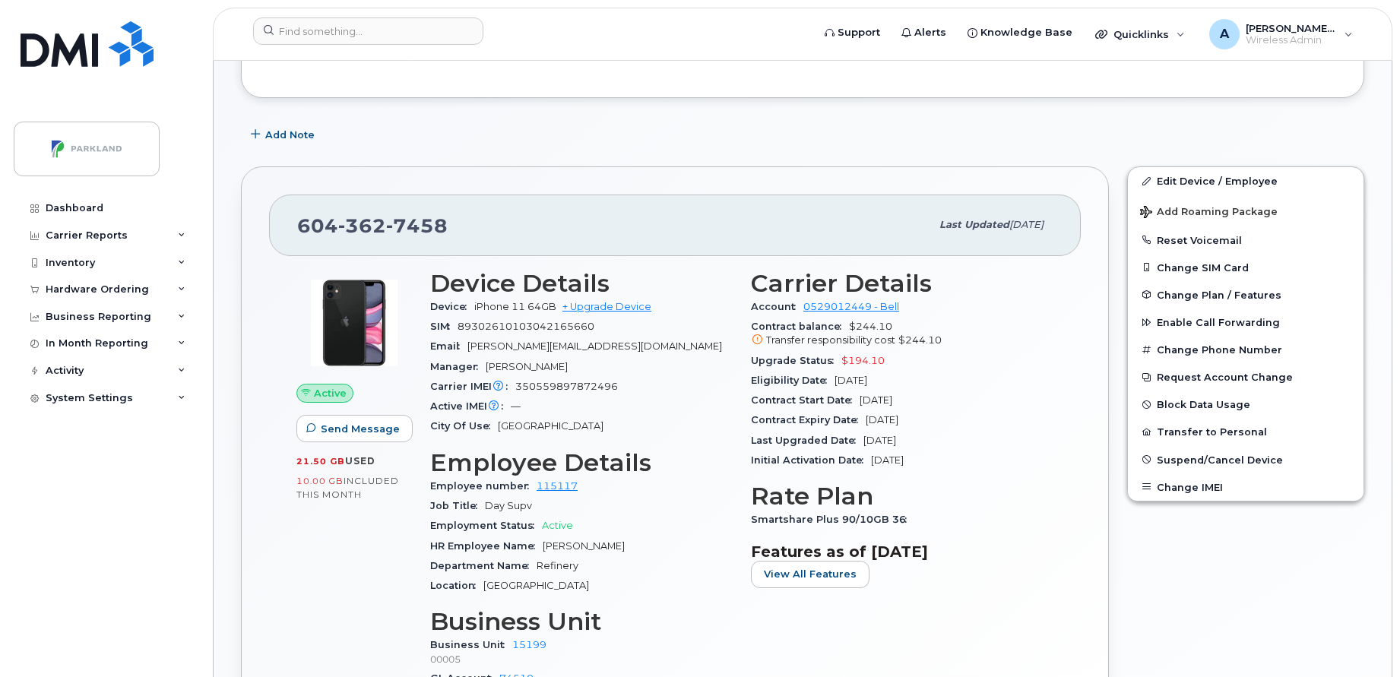
scroll to position [325, 0]
